Goal: Task Accomplishment & Management: Use online tool/utility

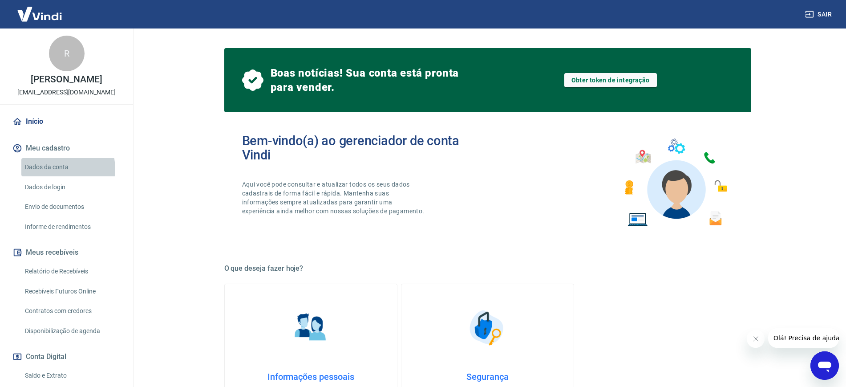
click at [59, 176] on link "Dados da conta" at bounding box center [71, 167] width 101 height 18
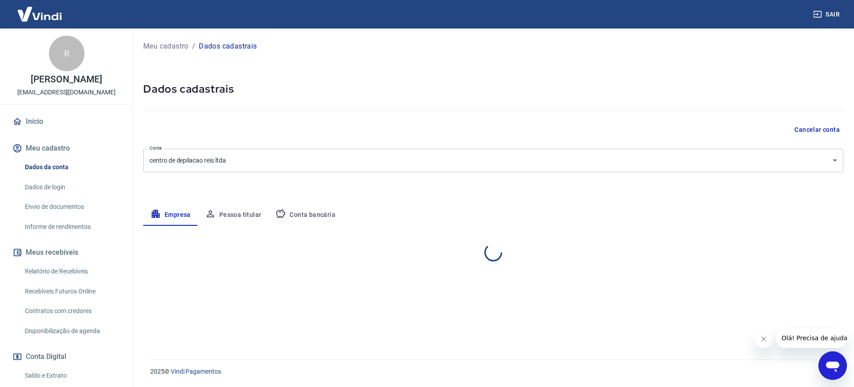
select select "MG"
select select "business"
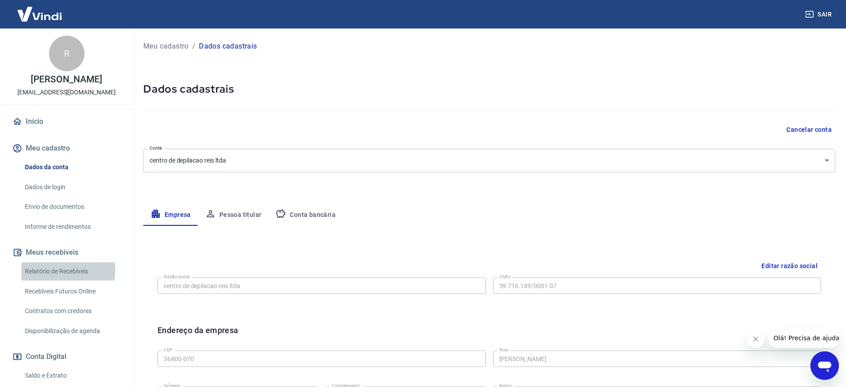
click at [63, 280] on link "Relatório de Recebíveis" at bounding box center [71, 271] width 101 height 18
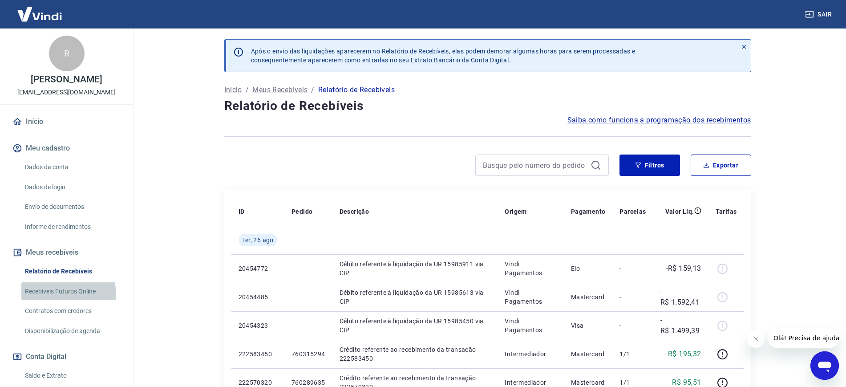
click at [67, 300] on link "Recebíveis Futuros Online" at bounding box center [71, 291] width 101 height 18
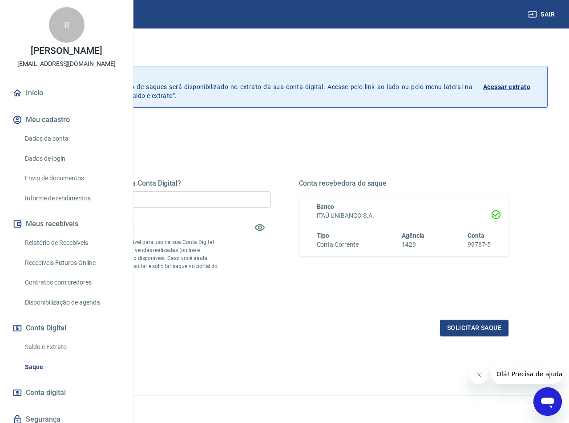
click at [270, 271] on div "Quanto deseja sacar da Conta Digital? R$ 0,00 ​ Saldo total*: R$ 0,00 *Correspo…" at bounding box center [166, 238] width 210 height 119
click at [270, 275] on div "Quanto deseja sacar da Conta Digital? R$ 0,00 ​ Saldo total*: R$ 6.354,52 *Corr…" at bounding box center [166, 238] width 210 height 119
click at [224, 201] on input "R$ 0,00" at bounding box center [166, 199] width 210 height 16
type input "R$ 6.354,52"
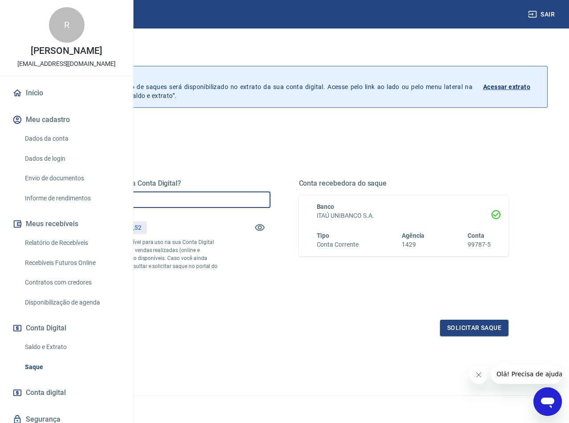
click at [270, 298] on div "Quanto deseja sacar da Conta Digital? R$ 6.354,52 ​ Saldo total*: R$ 6.354,52 *…" at bounding box center [166, 238] width 210 height 119
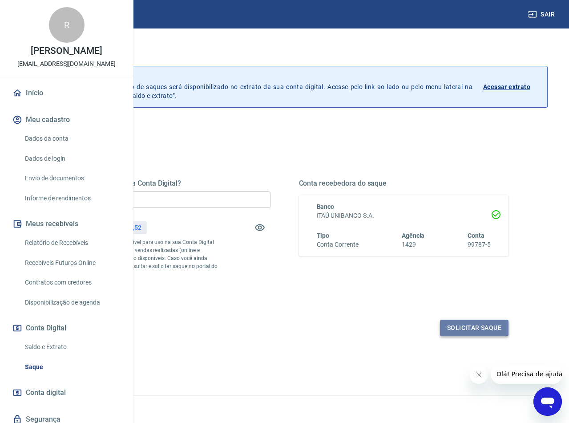
click at [490, 336] on button "Solicitar saque" at bounding box center [474, 327] width 69 height 16
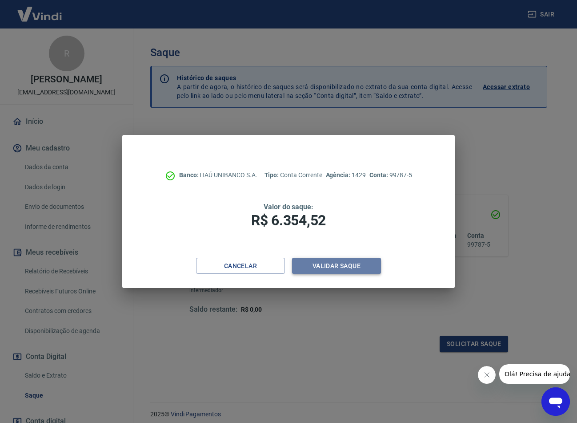
click at [334, 262] on button "Validar saque" at bounding box center [336, 266] width 89 height 16
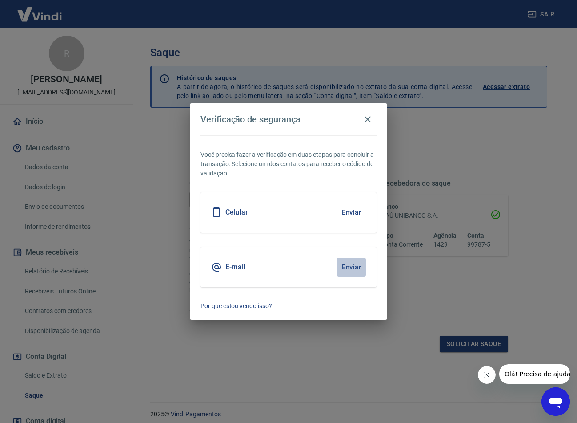
click at [351, 264] on button "Enviar" at bounding box center [351, 267] width 29 height 19
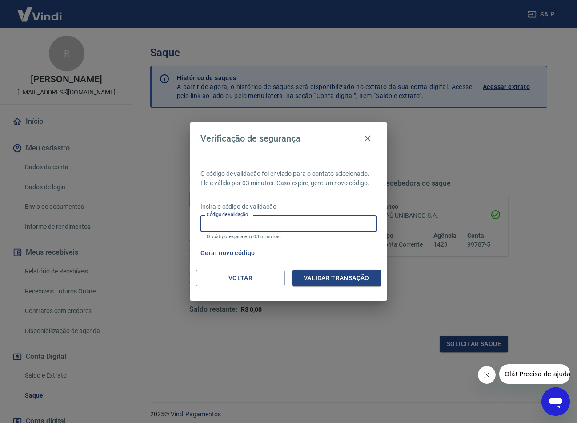
click at [259, 220] on input "Código de validação" at bounding box center [289, 223] width 176 height 16
type input "380291"
click at [354, 278] on button "Validar transação" at bounding box center [336, 278] width 89 height 16
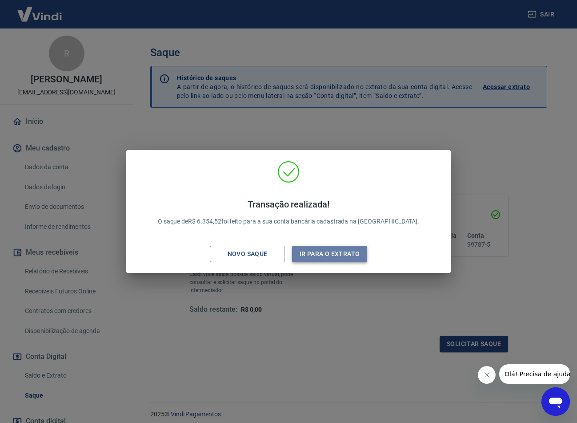
click at [340, 249] on button "Ir para o extrato" at bounding box center [329, 254] width 75 height 16
